Goal: Use online tool/utility

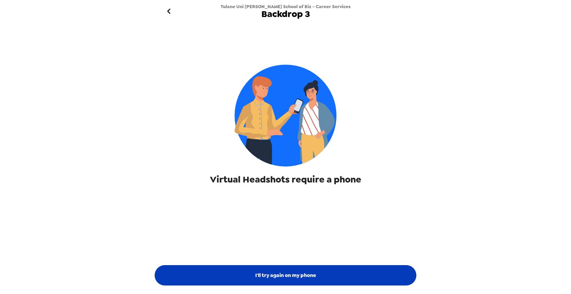
click at [295, 274] on button "I'll try again on my phone" at bounding box center [286, 275] width 262 height 20
